Goal: Task Accomplishment & Management: Manage account settings

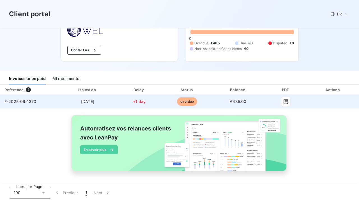
scroll to position [34, 0]
click at [197, 102] on span "overdue" at bounding box center [187, 101] width 20 height 8
click at [197, 103] on span "overdue" at bounding box center [187, 101] width 20 height 8
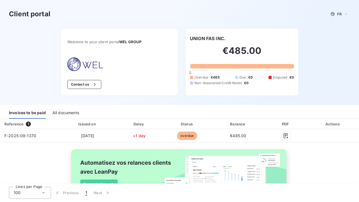
scroll to position [0, 0]
click at [63, 113] on div "All documents" at bounding box center [65, 113] width 27 height 12
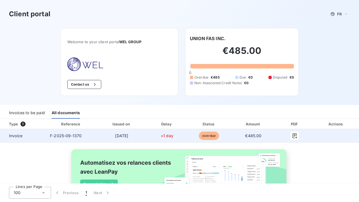
click at [219, 135] on span "overdue" at bounding box center [209, 136] width 20 height 8
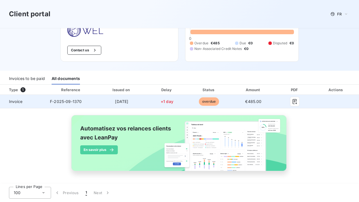
scroll to position [34, 0]
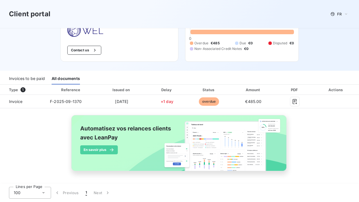
click at [37, 80] on div "Invoices to be paid" at bounding box center [27, 79] width 36 height 12
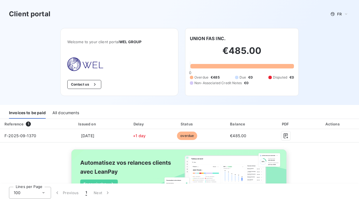
scroll to position [0, 0]
click at [228, 44] on div "€485.00 0 Overdue €485 Due €0 Disputed €0 Non-Associated Credit Notes €0" at bounding box center [242, 65] width 104 height 47
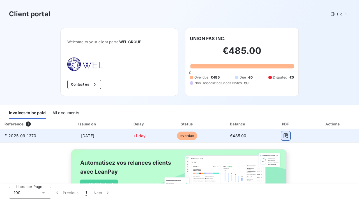
click at [290, 136] on button "button" at bounding box center [285, 135] width 9 height 9
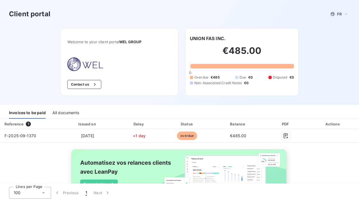
click at [64, 114] on div "All documents" at bounding box center [65, 113] width 27 height 12
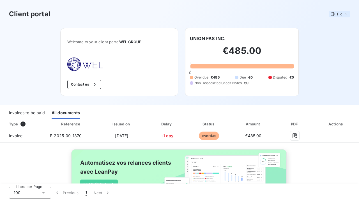
click at [343, 15] on div "FR" at bounding box center [339, 14] width 21 height 7
click at [342, 36] on span "English" at bounding box center [340, 35] width 13 height 5
click at [341, 12] on span "EN" at bounding box center [339, 14] width 5 height 4
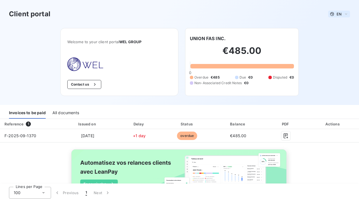
click at [341, 13] on span "EN" at bounding box center [339, 14] width 5 height 4
click at [329, 61] on div "Client portal EN French English Welcome to your client portal WEL GROUP Contact…" at bounding box center [179, 52] width 359 height 105
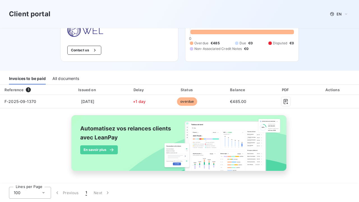
scroll to position [34, 0]
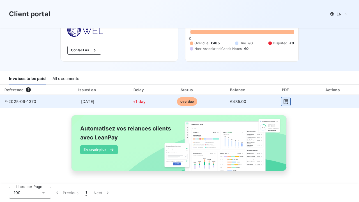
click at [288, 101] on icon "button" at bounding box center [286, 101] width 4 height 5
